Goal: Book appointment/travel/reservation

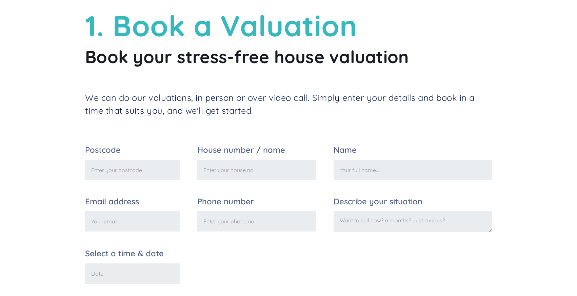
scroll to position [70, 0]
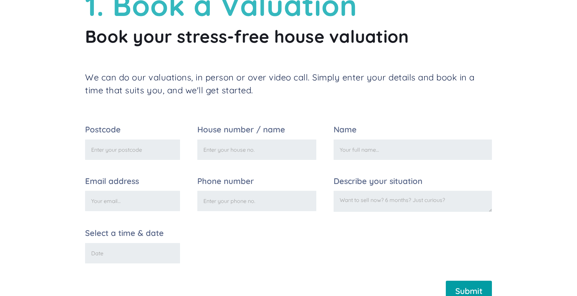
click at [100, 150] on input "Postcode" at bounding box center [132, 149] width 95 height 20
type input "SW!9 4QT"
click at [213, 153] on input "House number / name" at bounding box center [256, 149] width 119 height 20
type input "2"
click at [349, 151] on input "Name" at bounding box center [413, 149] width 158 height 20
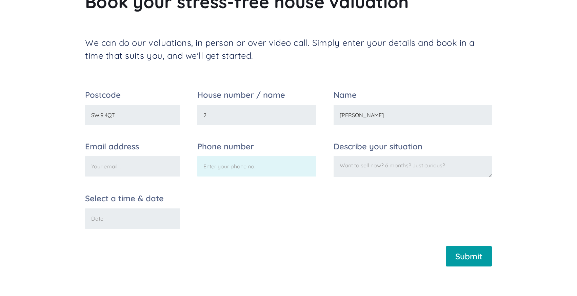
scroll to position [103, 0]
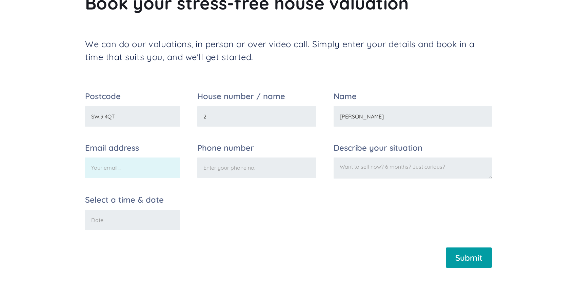
type input "[PERSON_NAME]"
click at [111, 172] on input "Email address" at bounding box center [132, 167] width 95 height 20
type input "[EMAIL_ADDRESS][PERSON_NAME][DOMAIN_NAME]"
click at [215, 174] on input "Phone number" at bounding box center [256, 167] width 119 height 20
type input "07711957557"
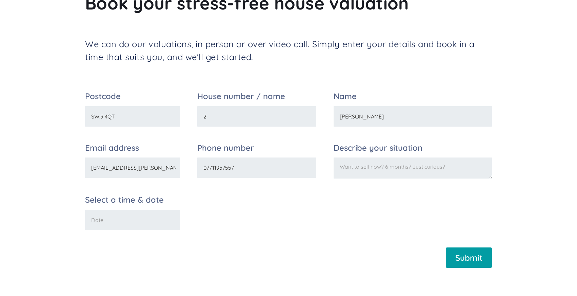
click at [340, 174] on textarea "Describe your situation" at bounding box center [413, 167] width 158 height 21
type textarea "divorce settlement"
click at [107, 220] on input "Select a time & date" at bounding box center [132, 220] width 95 height 20
click at [125, 218] on input "Select a time & date" at bounding box center [132, 220] width 95 height 20
click at [108, 218] on input "Select a time & date" at bounding box center [132, 220] width 95 height 20
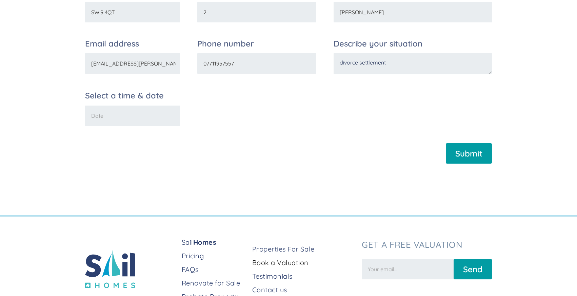
scroll to position [203, 0]
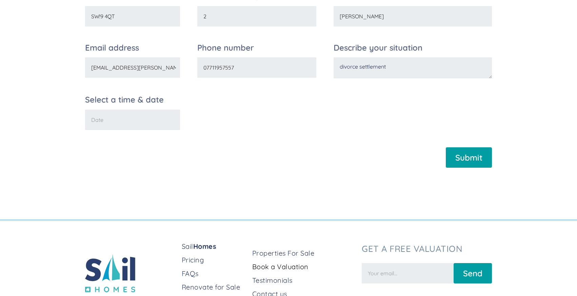
click at [97, 121] on input "Select a time & date" at bounding box center [132, 120] width 95 height 20
type input "1"
type input "1pm Friday 22 August 2025"
click at [475, 159] on input "Submit" at bounding box center [469, 157] width 46 height 20
type input "Please wait..."
